Goal: Task Accomplishment & Management: Use online tool/utility

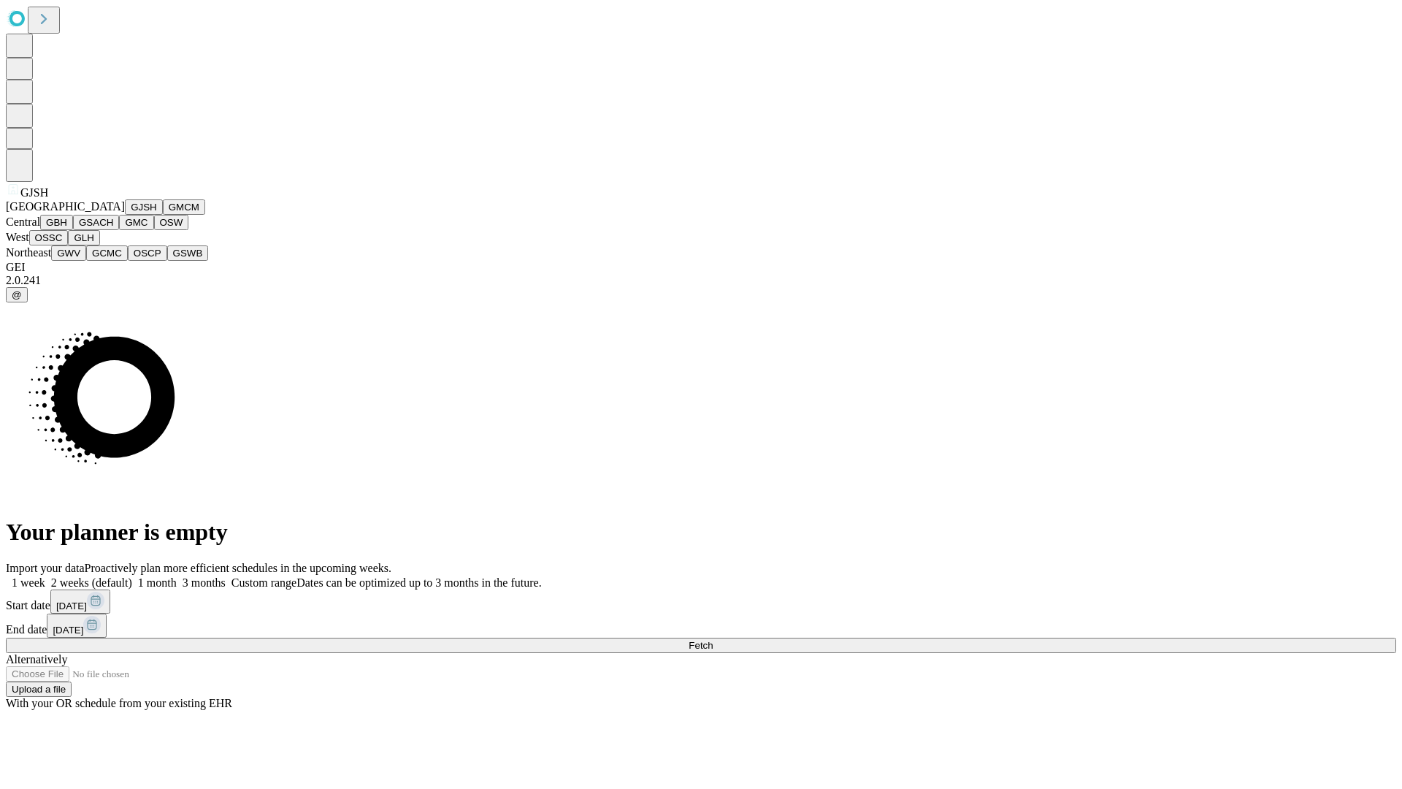
click at [125, 215] on button "GJSH" at bounding box center [144, 206] width 38 height 15
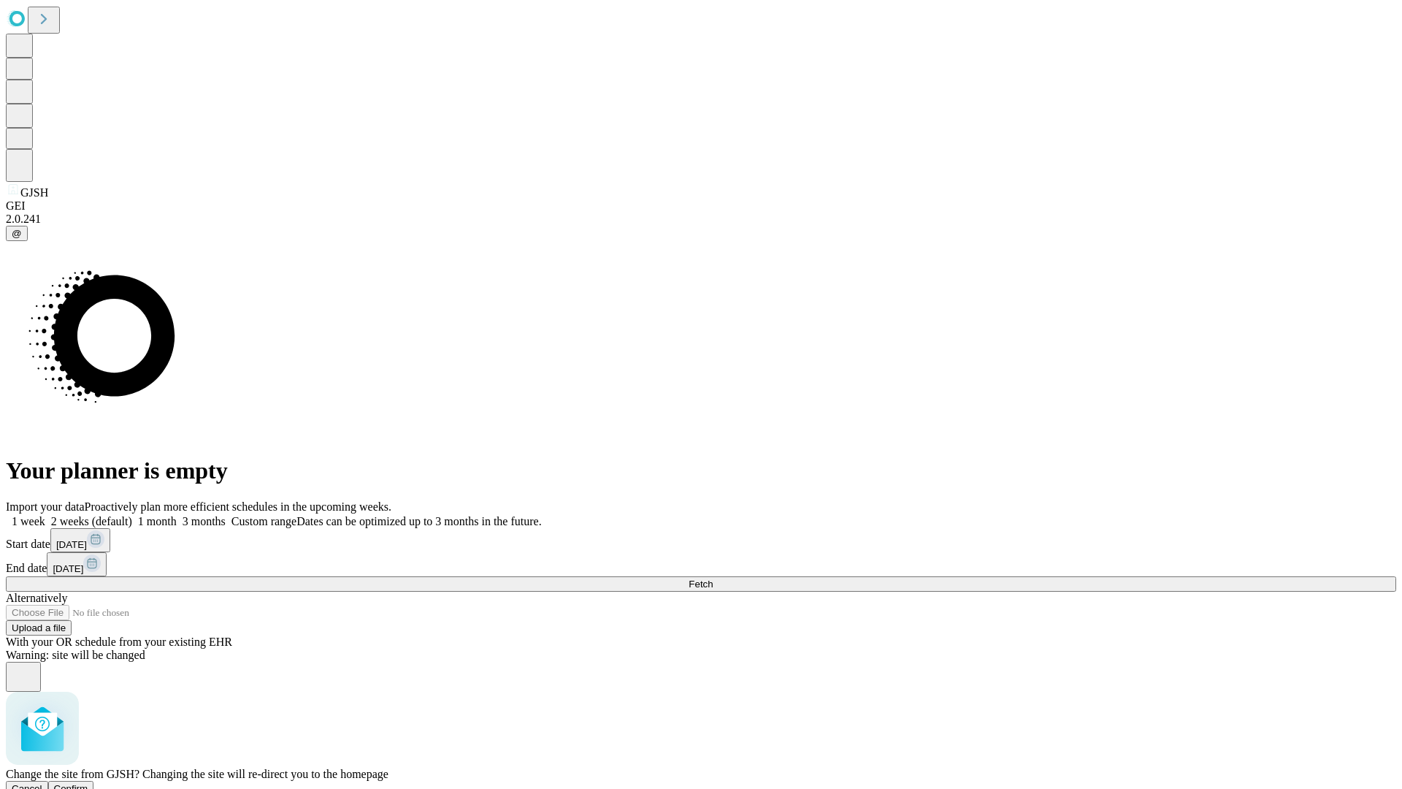
click at [88, 783] on span "Confirm" at bounding box center [71, 788] width 34 height 11
click at [132, 515] on label "2 weeks (default)" at bounding box center [88, 521] width 87 height 12
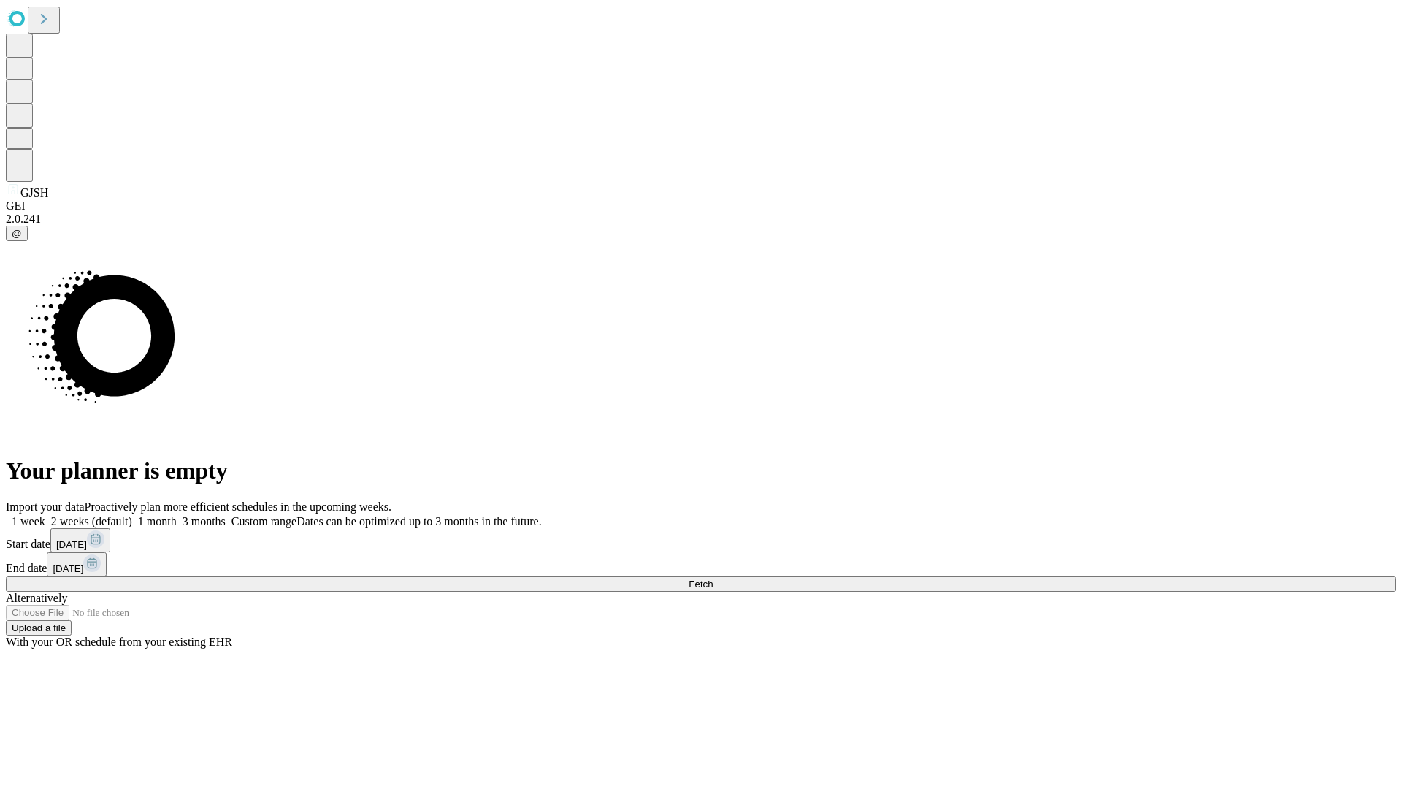
click at [713, 578] on span "Fetch" at bounding box center [701, 583] width 24 height 11
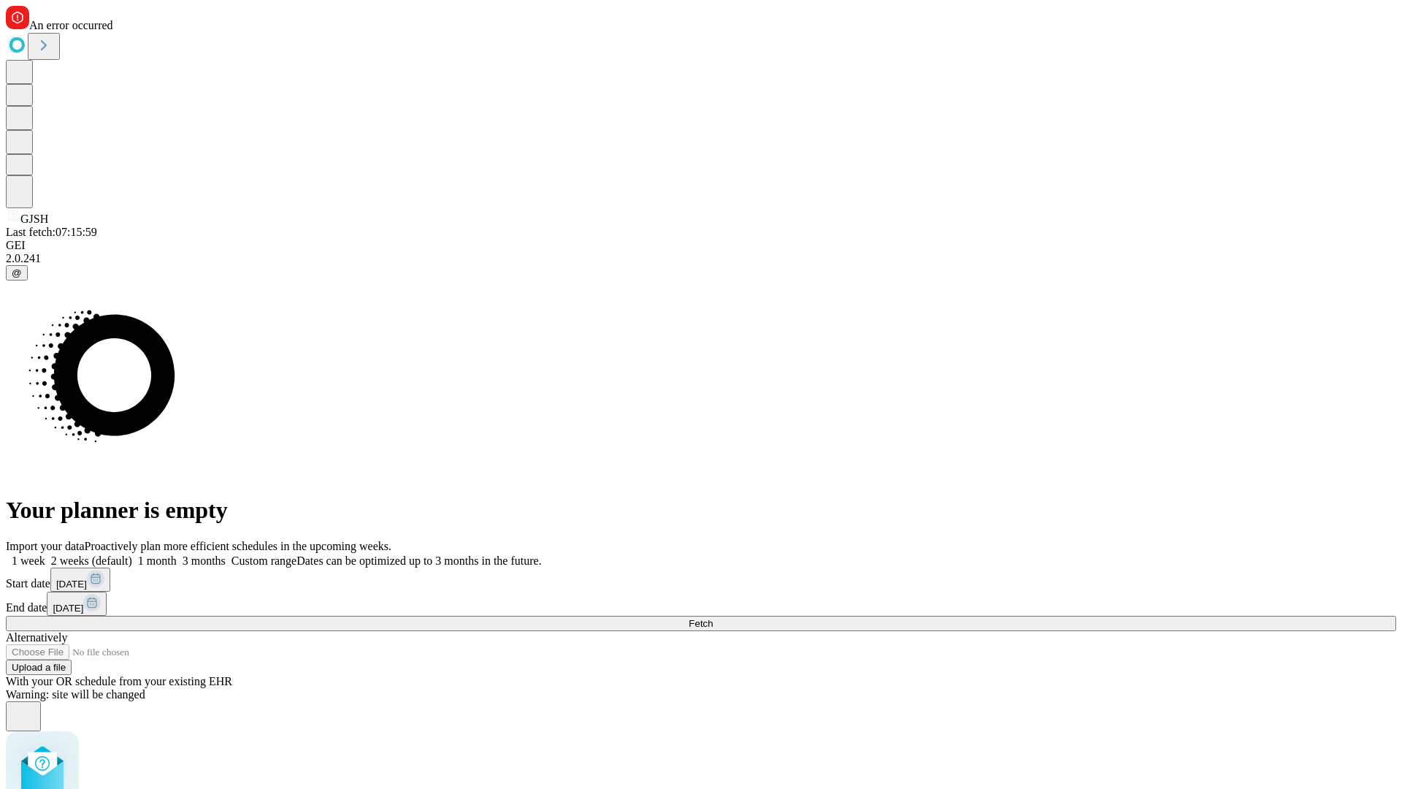
click at [132, 554] on label "2 weeks (default)" at bounding box center [88, 560] width 87 height 12
click at [713, 618] on span "Fetch" at bounding box center [701, 623] width 24 height 11
click at [132, 554] on label "2 weeks (default)" at bounding box center [88, 560] width 87 height 12
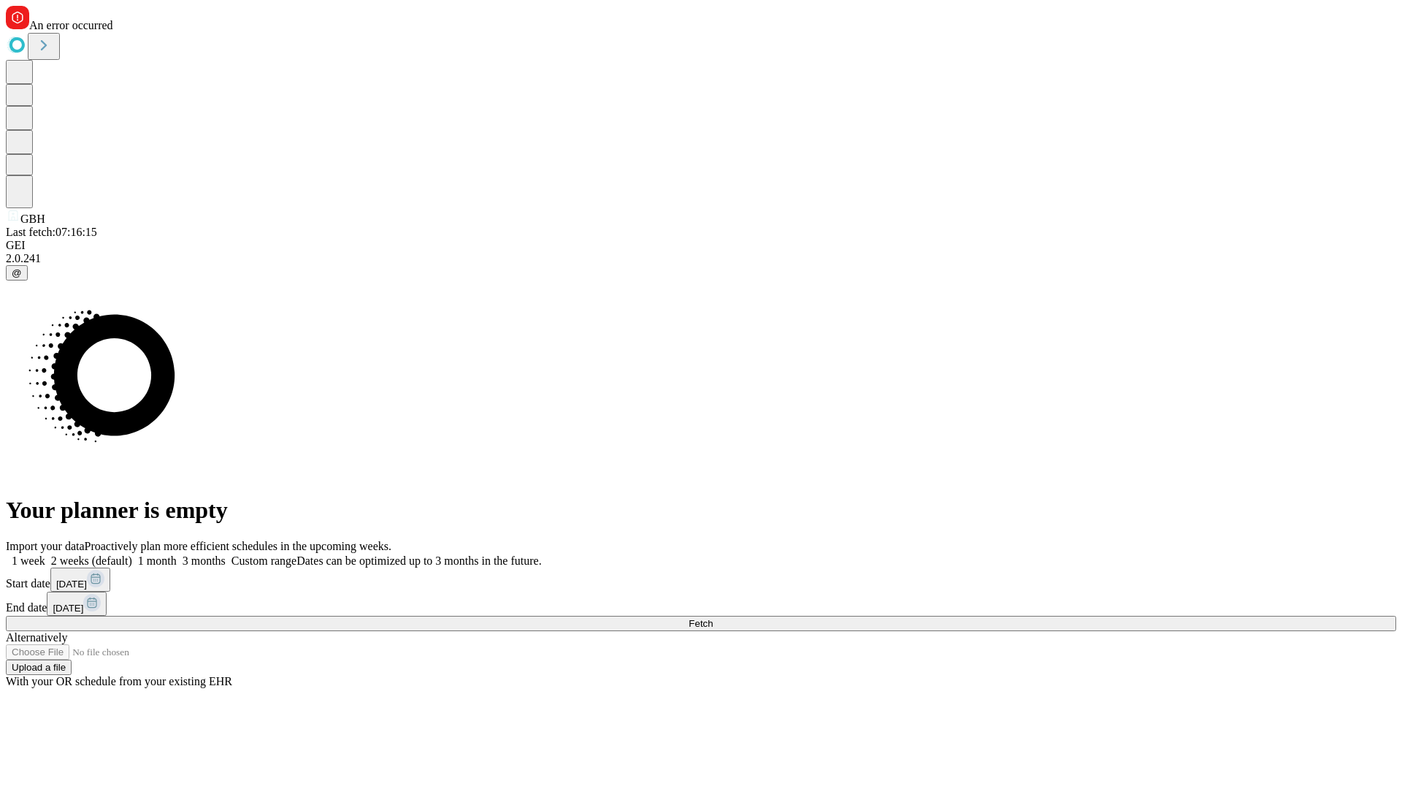
click at [713, 618] on span "Fetch" at bounding box center [701, 623] width 24 height 11
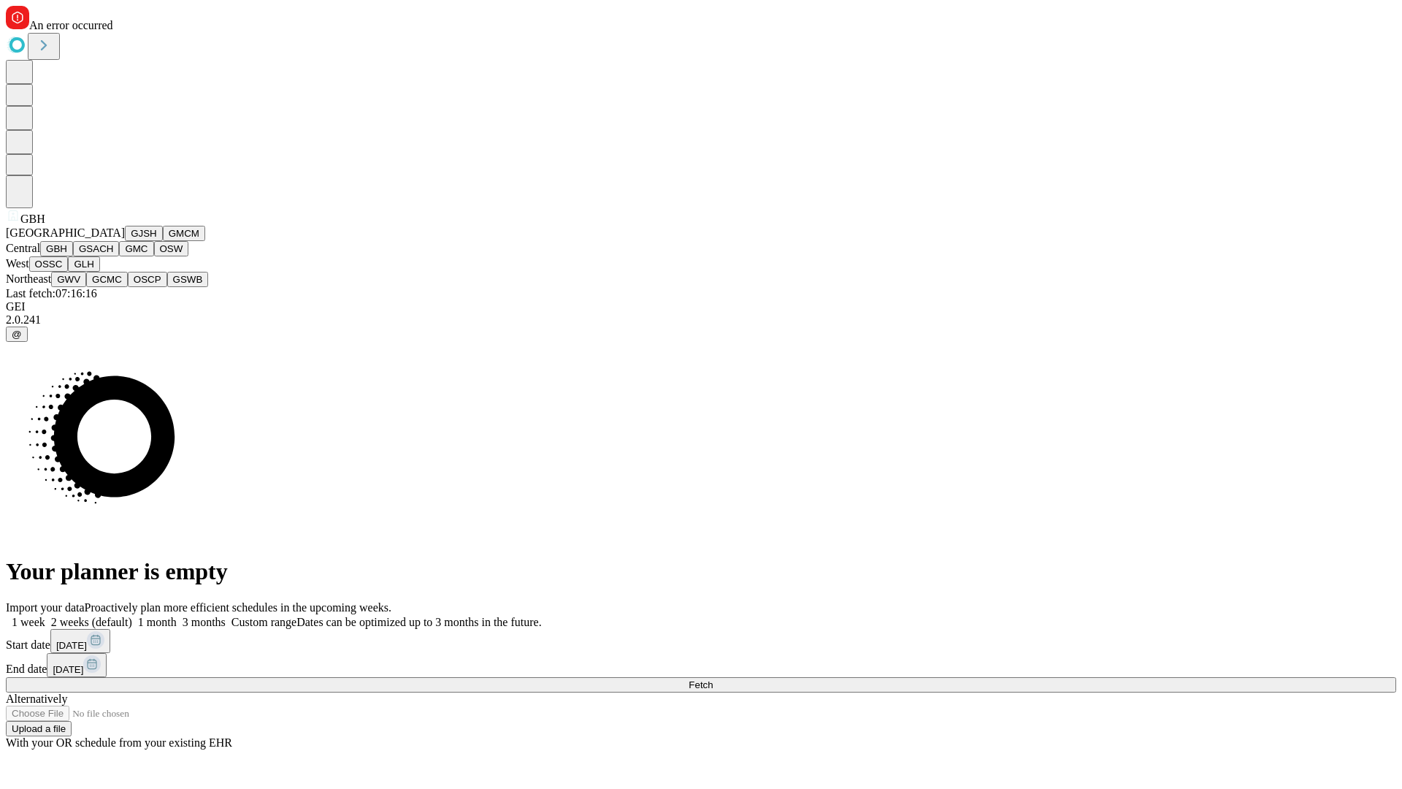
click at [113, 256] on button "GSACH" at bounding box center [96, 248] width 46 height 15
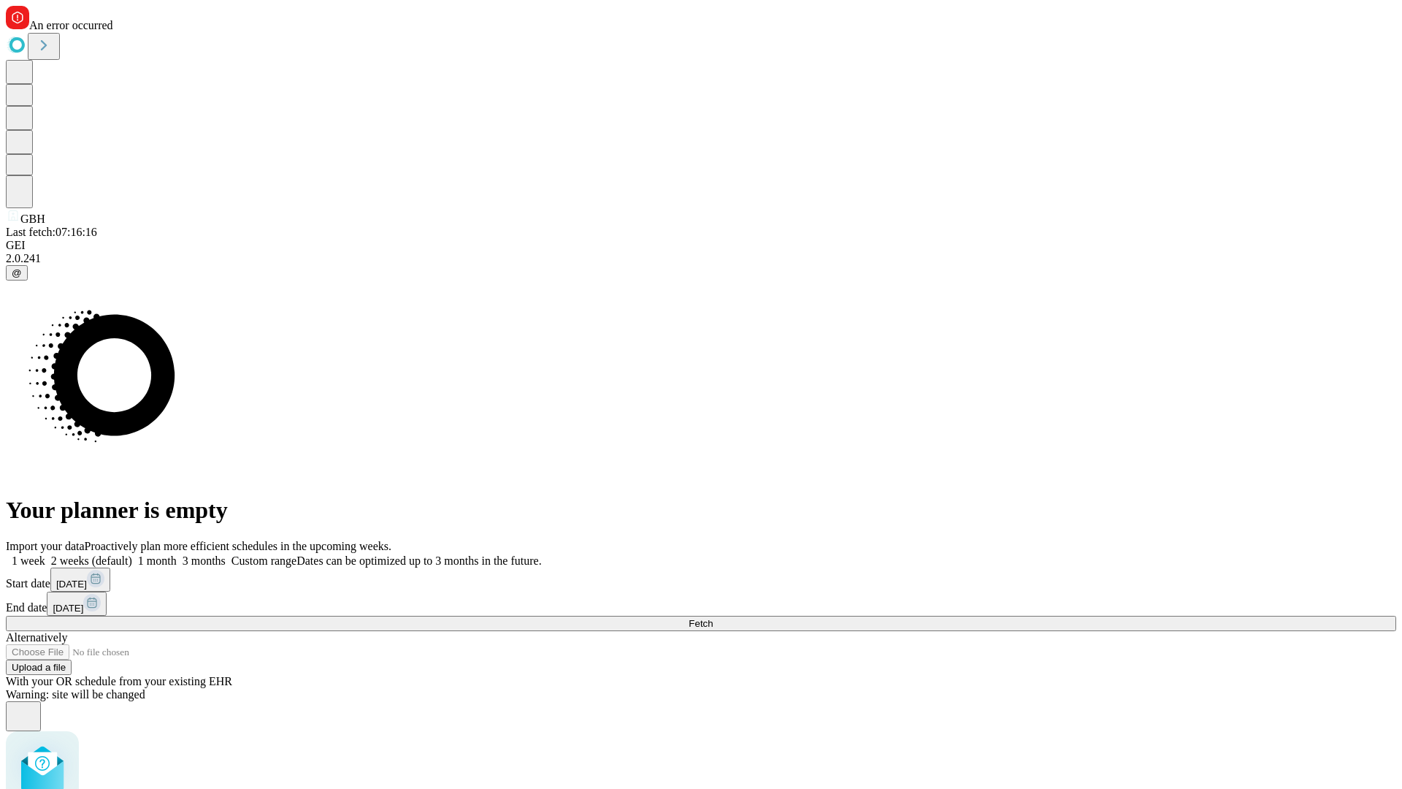
click at [132, 554] on label "2 weeks (default)" at bounding box center [88, 560] width 87 height 12
click at [713, 618] on span "Fetch" at bounding box center [701, 623] width 24 height 11
click at [132, 554] on label "2 weeks (default)" at bounding box center [88, 560] width 87 height 12
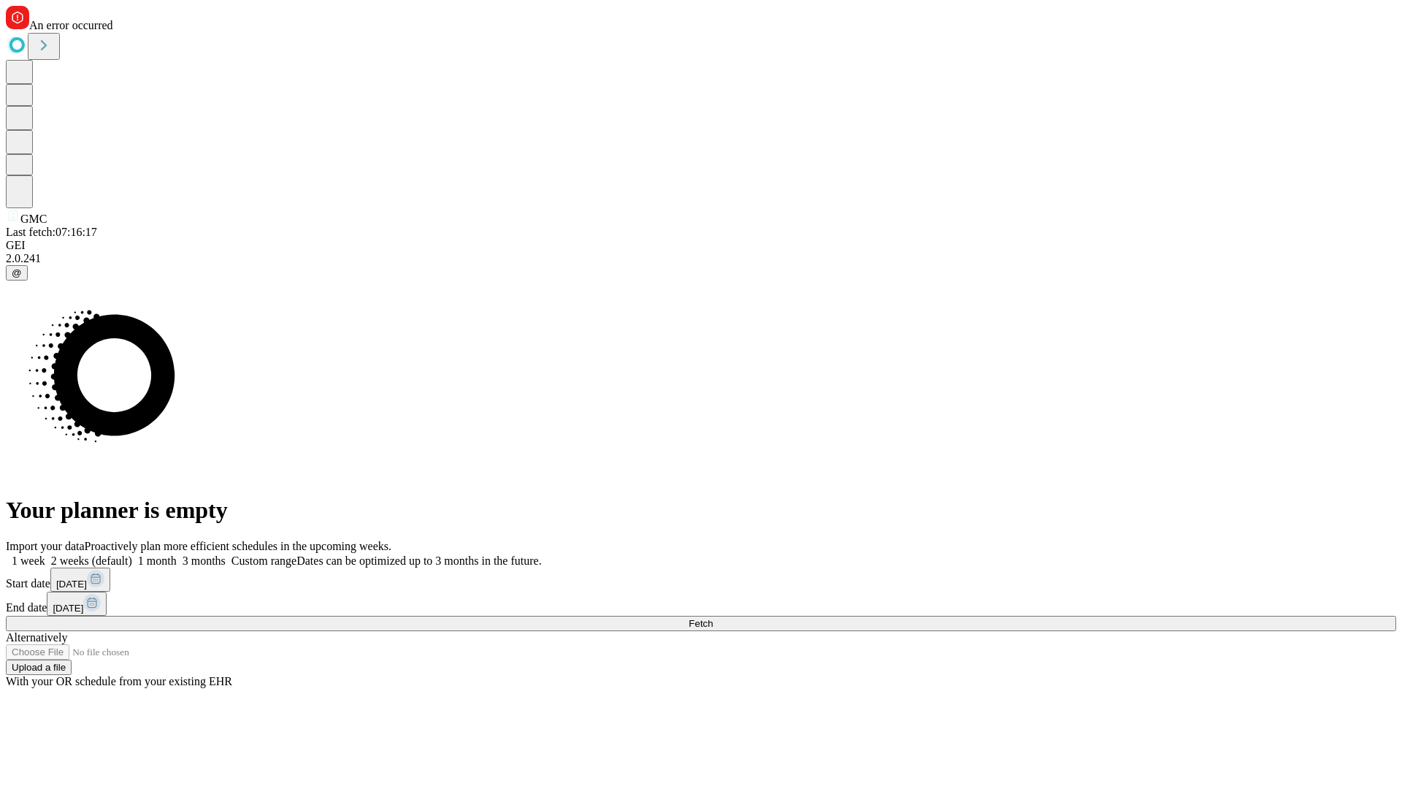
click at [713, 618] on span "Fetch" at bounding box center [701, 623] width 24 height 11
click at [132, 554] on label "2 weeks (default)" at bounding box center [88, 560] width 87 height 12
click at [713, 618] on span "Fetch" at bounding box center [701, 623] width 24 height 11
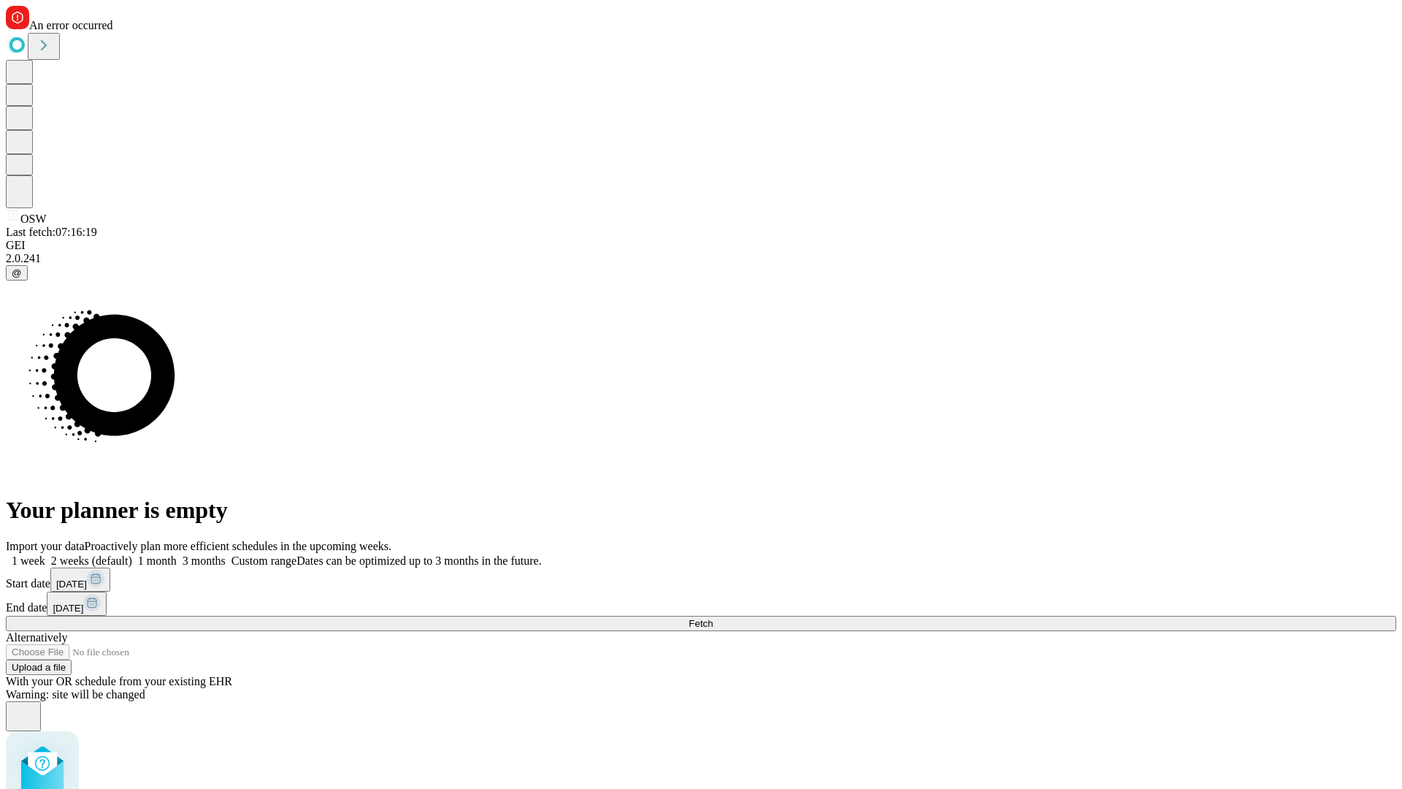
click at [132, 554] on label "2 weeks (default)" at bounding box center [88, 560] width 87 height 12
click at [713, 618] on span "Fetch" at bounding box center [701, 623] width 24 height 11
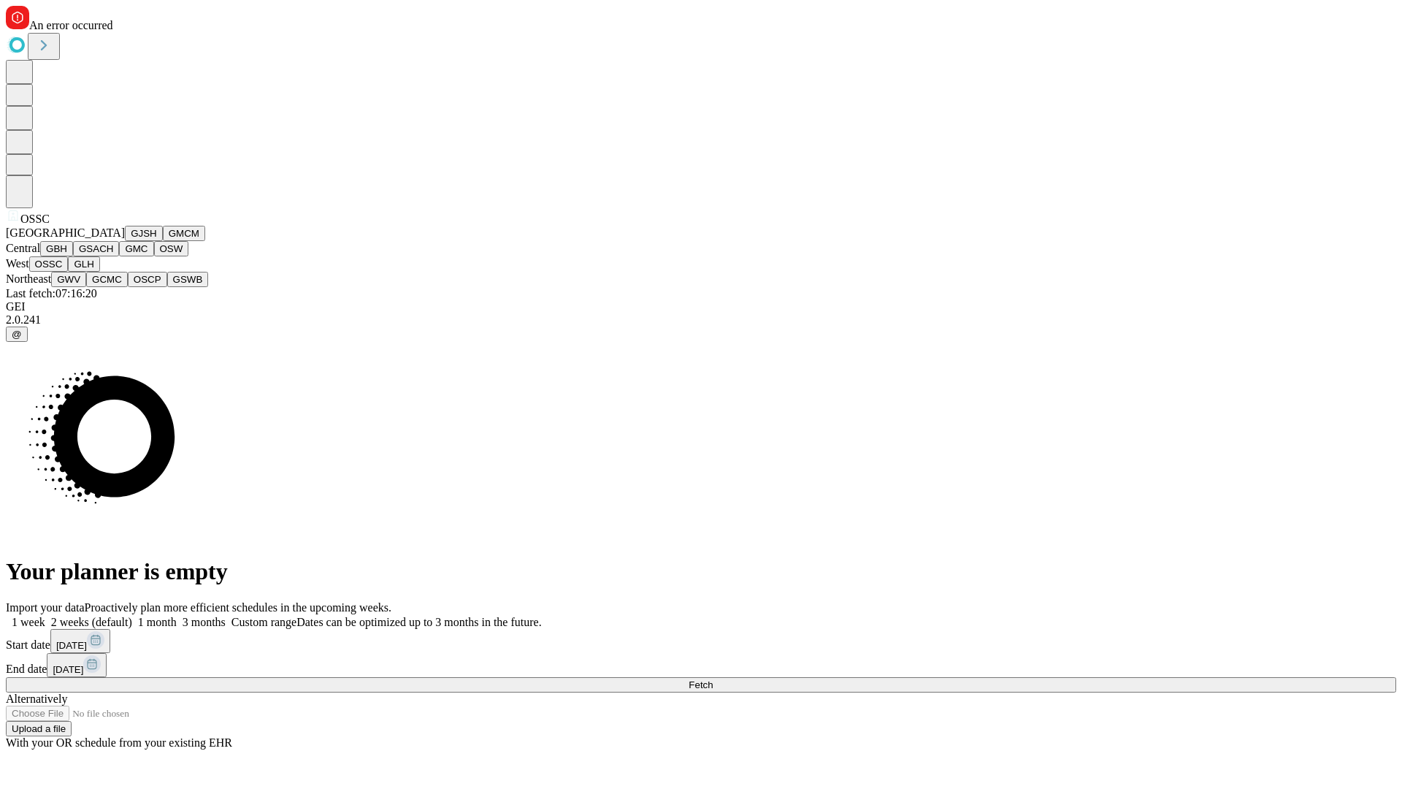
click at [99, 272] on button "GLH" at bounding box center [83, 263] width 31 height 15
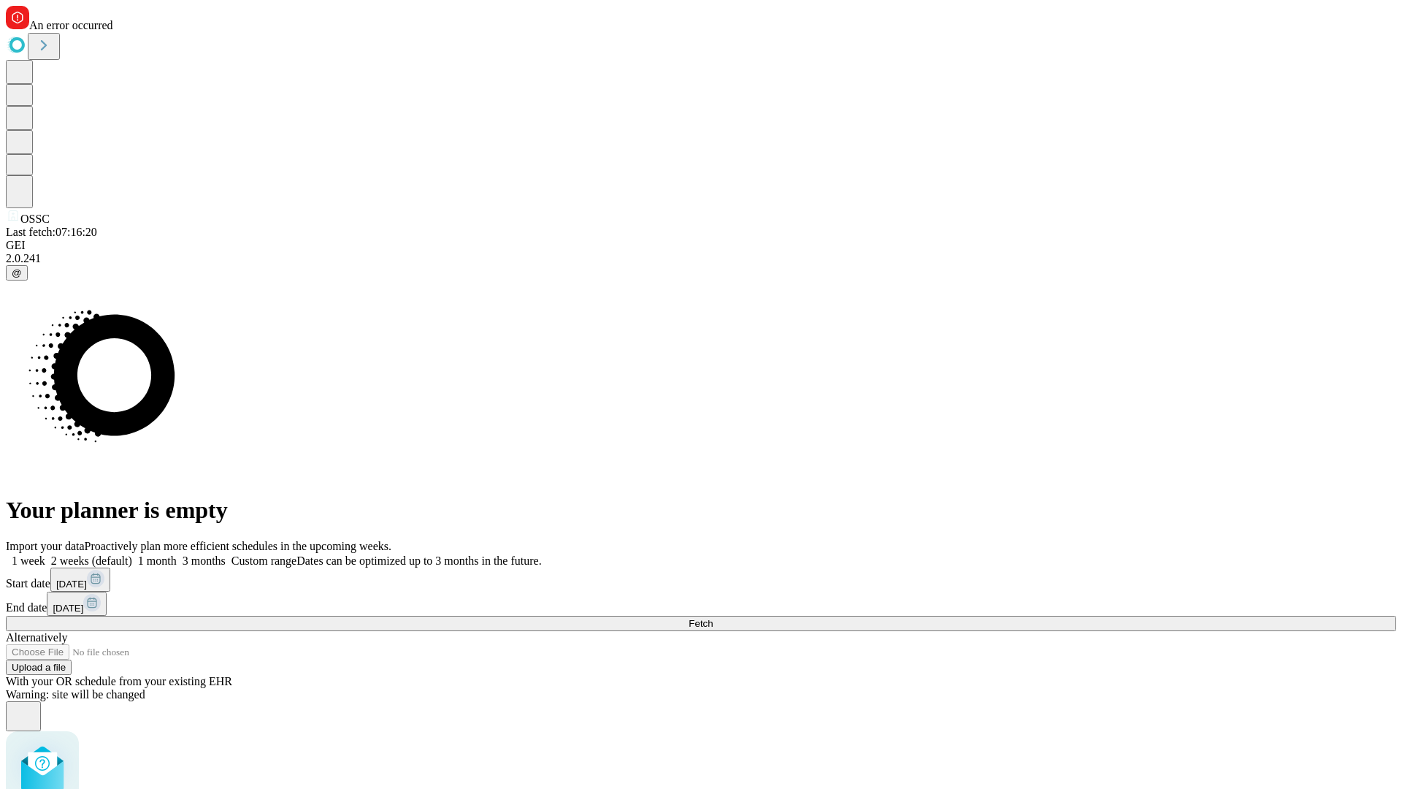
click at [132, 554] on label "2 weeks (default)" at bounding box center [88, 560] width 87 height 12
click at [713, 618] on span "Fetch" at bounding box center [701, 623] width 24 height 11
click at [132, 554] on label "2 weeks (default)" at bounding box center [88, 560] width 87 height 12
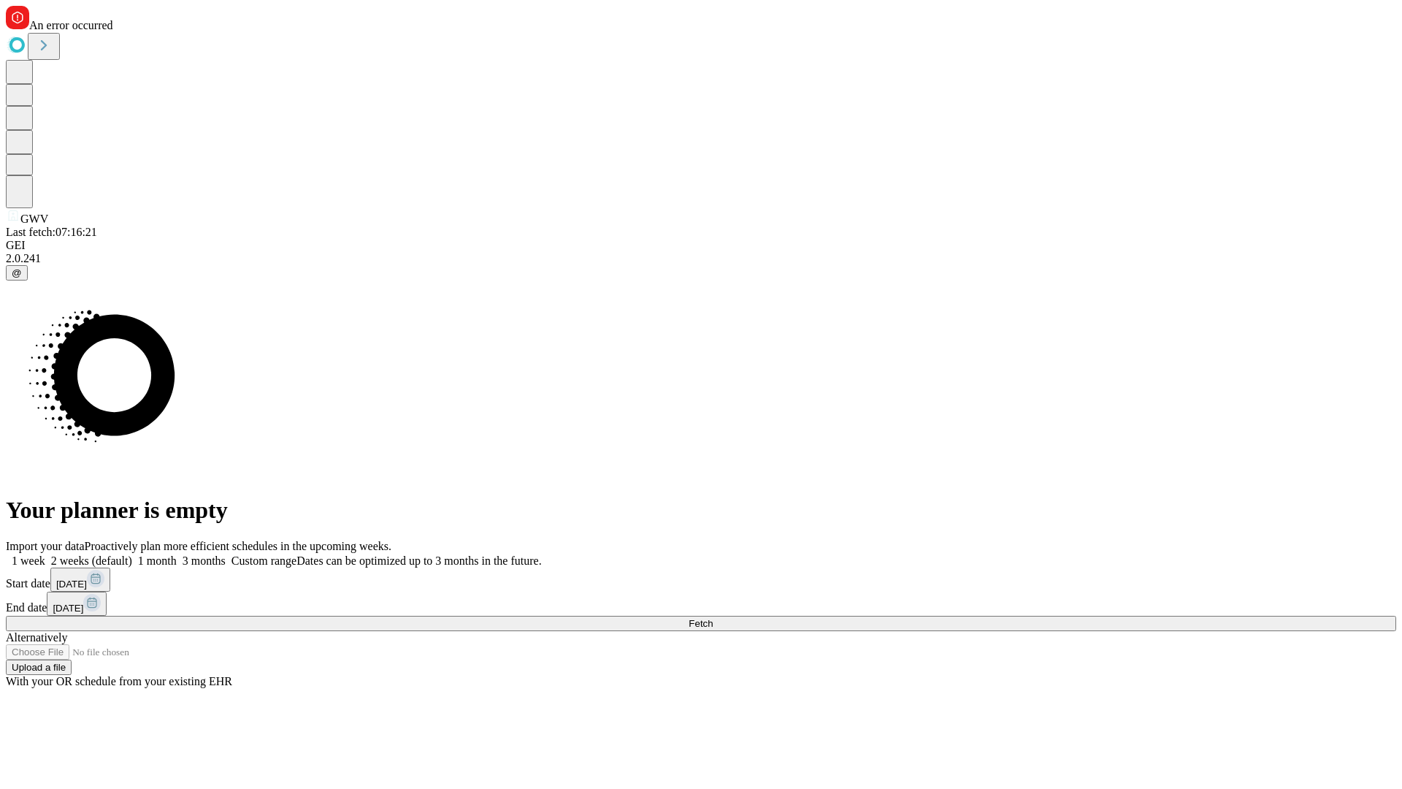
click at [713, 618] on span "Fetch" at bounding box center [701, 623] width 24 height 11
click at [132, 554] on label "2 weeks (default)" at bounding box center [88, 560] width 87 height 12
click at [713, 618] on span "Fetch" at bounding box center [701, 623] width 24 height 11
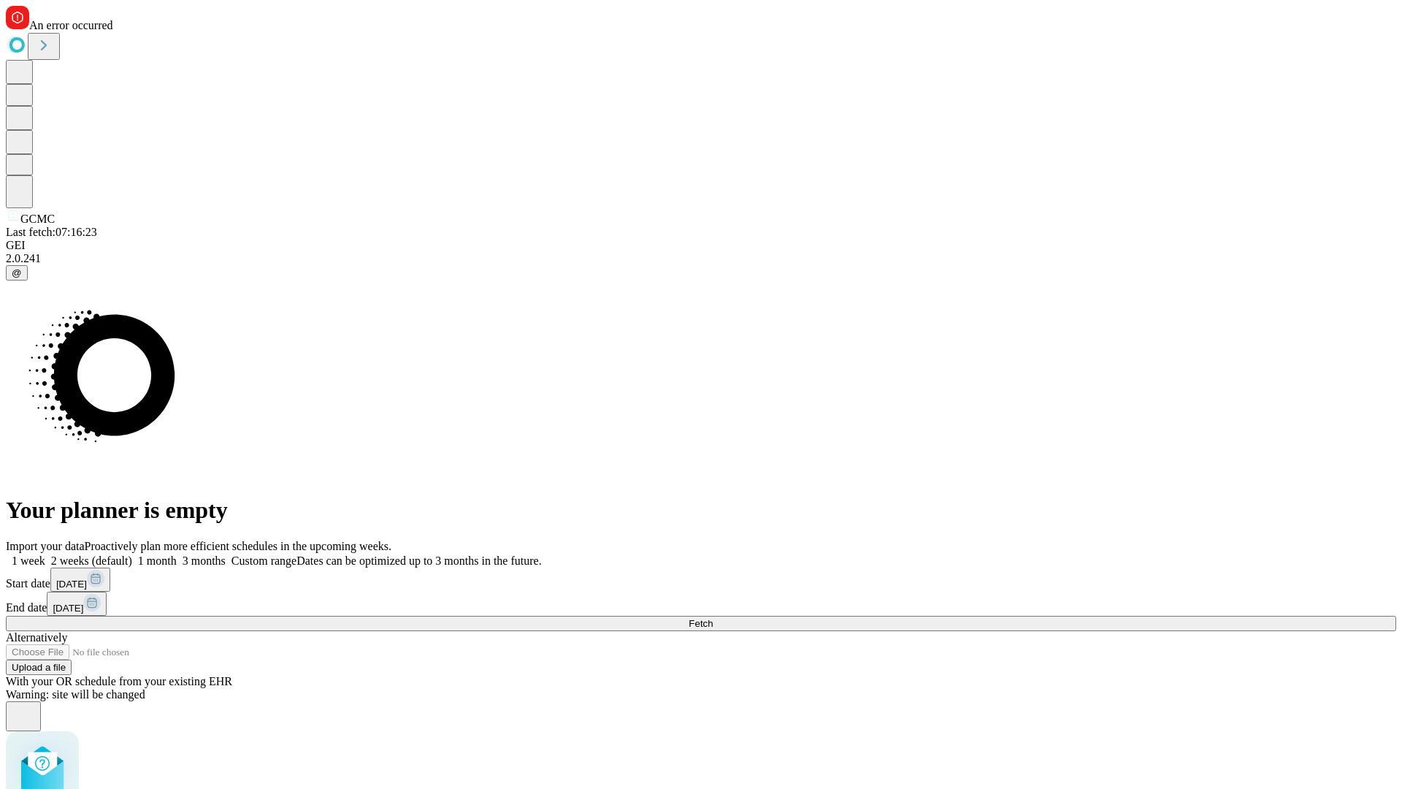
click at [132, 554] on label "2 weeks (default)" at bounding box center [88, 560] width 87 height 12
click at [713, 618] on span "Fetch" at bounding box center [701, 623] width 24 height 11
